Goal: Find specific page/section: Find specific page/section

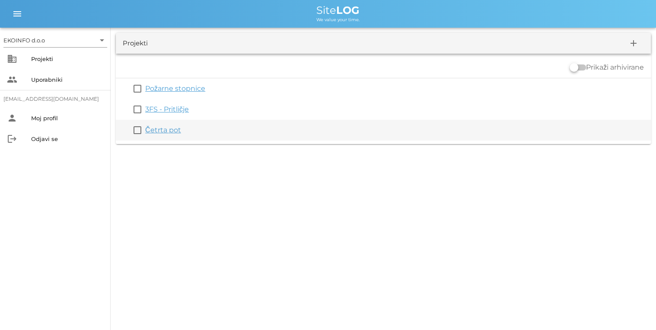
click at [150, 133] on link "Četrta pot" at bounding box center [163, 130] width 36 height 8
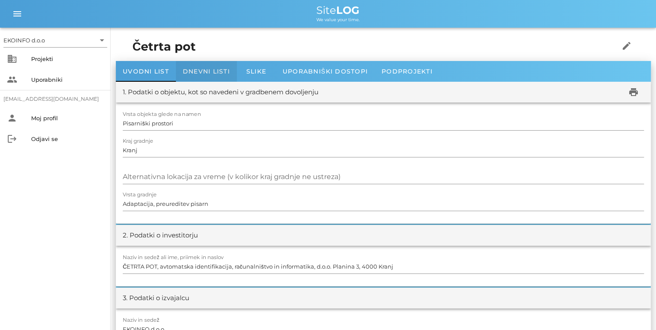
click at [196, 70] on span "Dnevni listi" at bounding box center [206, 71] width 47 height 8
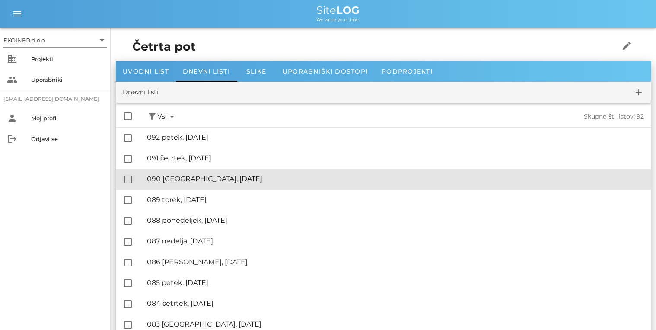
click at [154, 180] on div "🔏 090 [GEOGRAPHIC_DATA], [DATE]" at bounding box center [395, 179] width 497 height 8
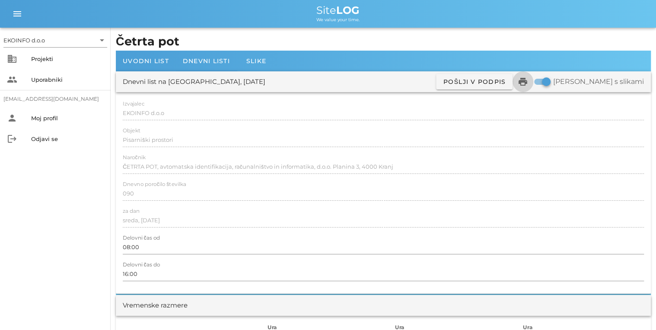
click at [528, 82] on icon "print" at bounding box center [523, 81] width 10 height 10
click at [505, 305] on div "Vremenske razmere" at bounding box center [383, 305] width 535 height 21
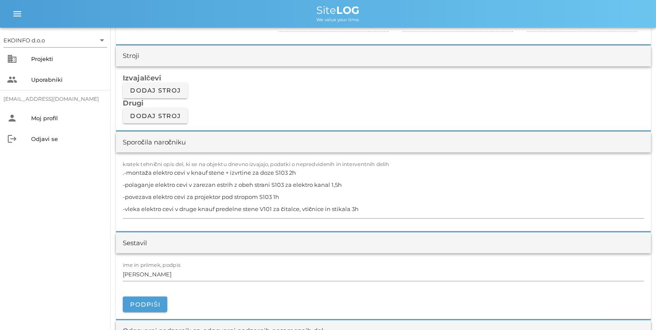
scroll to position [726, 0]
